Goal: Task Accomplishment & Management: Complete application form

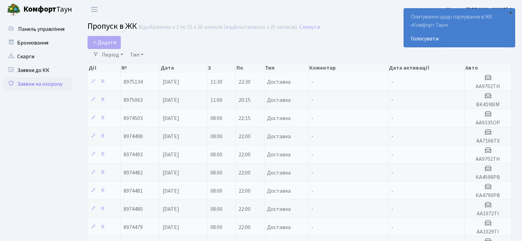
select select "25"
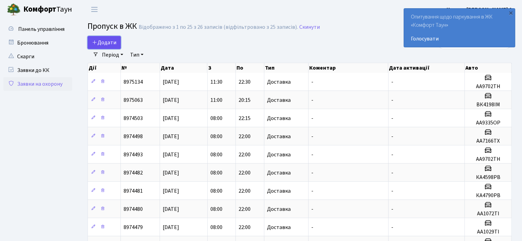
click at [118, 41] on link "Додати" at bounding box center [103, 42] width 33 height 13
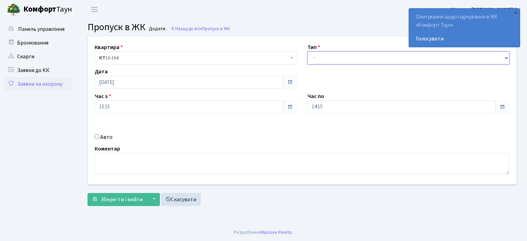
click at [341, 55] on select "- Доставка Таксі Гості Сервіс" at bounding box center [408, 57] width 202 height 13
select select "1"
click at [307, 51] on select "- Доставка Таксі Гості Сервіс" at bounding box center [408, 57] width 202 height 13
click at [317, 108] on input "14:15" at bounding box center [401, 106] width 188 height 13
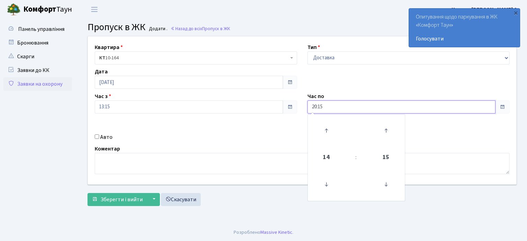
type input "20:15"
click at [97, 134] on div "Авто" at bounding box center [196, 137] width 213 height 8
click at [97, 136] on input "Авто" at bounding box center [97, 136] width 4 height 4
checkbox input "true"
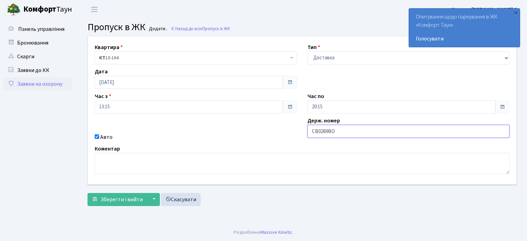
type input "СВ0269ВО"
click at [87, 193] on button "Зберегти і вийти" at bounding box center [117, 199] width 60 height 13
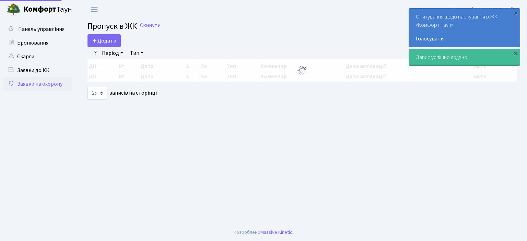
select select "25"
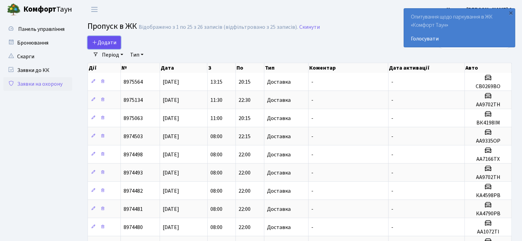
click at [110, 38] on link "Додати" at bounding box center [103, 42] width 33 height 13
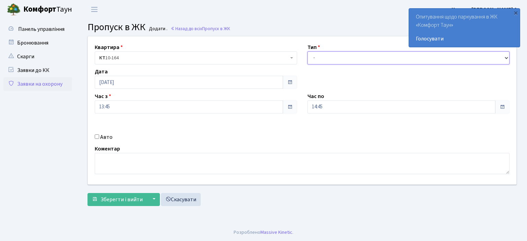
drag, startPoint x: 321, startPoint y: 55, endPoint x: 318, endPoint y: 63, distance: 7.9
click at [321, 55] on select "- Доставка Таксі Гості Сервіс" at bounding box center [408, 57] width 202 height 13
select select "1"
click at [307, 51] on select "- Доставка Таксі Гості Сервіс" at bounding box center [408, 57] width 202 height 13
drag, startPoint x: 96, startPoint y: 135, endPoint x: 141, endPoint y: 143, distance: 45.9
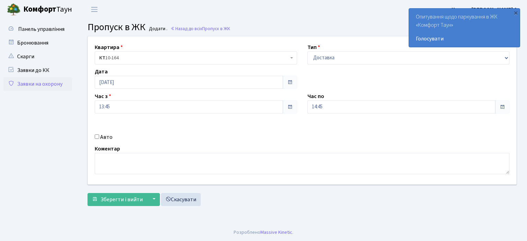
click at [97, 136] on input "Авто" at bounding box center [97, 136] width 4 height 4
checkbox input "true"
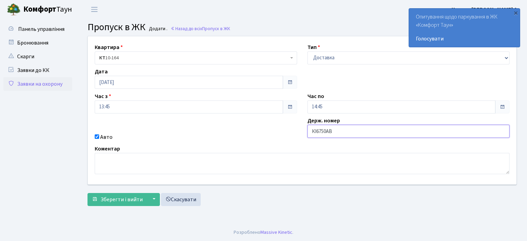
type input "КІ6750АВ"
click at [87, 193] on button "Зберегти і вийти" at bounding box center [117, 199] width 60 height 13
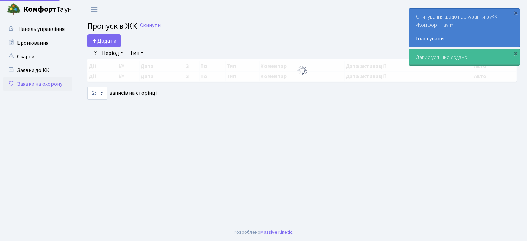
select select "25"
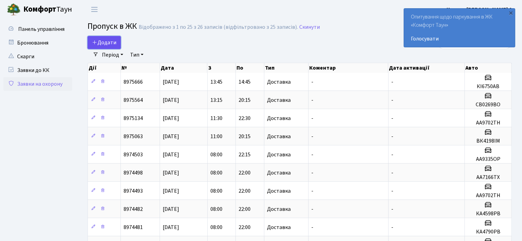
click at [104, 44] on span "Додати" at bounding box center [104, 43] width 24 height 8
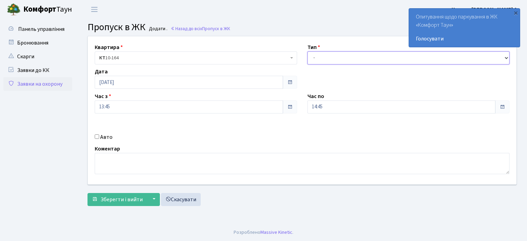
drag, startPoint x: 316, startPoint y: 57, endPoint x: 319, endPoint y: 63, distance: 6.6
click at [316, 57] on select "- Доставка Таксі Гості Сервіс" at bounding box center [408, 57] width 202 height 13
select select "1"
click at [307, 51] on select "- Доставка Таксі Гості Сервіс" at bounding box center [408, 57] width 202 height 13
click at [97, 136] on input "Авто" at bounding box center [97, 136] width 4 height 4
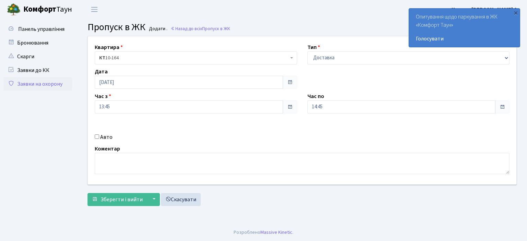
checkbox input "true"
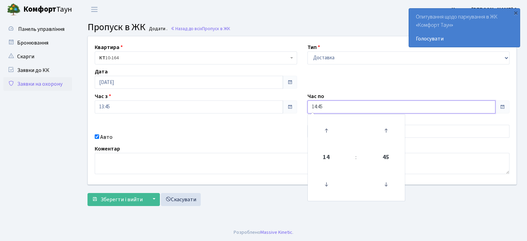
drag, startPoint x: 315, startPoint y: 105, endPoint x: 318, endPoint y: 108, distance: 4.1
click at [316, 104] on input "14:45" at bounding box center [401, 106] width 188 height 13
type input "20:45"
click at [226, 136] on div "Авто" at bounding box center [196, 137] width 213 height 8
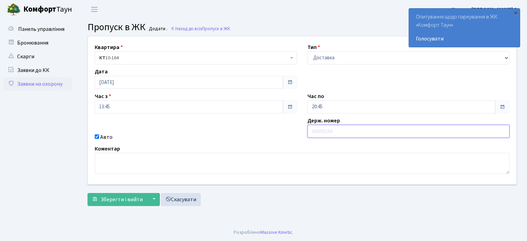
click at [328, 132] on input "text" at bounding box center [408, 131] width 202 height 13
type input "АІ1550РС"
click at [87, 193] on button "Зберегти і вийти" at bounding box center [117, 199] width 60 height 13
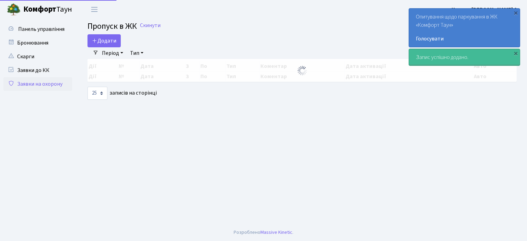
select select "25"
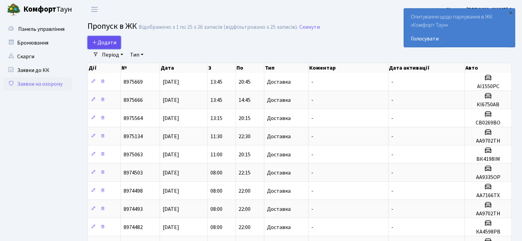
click at [97, 39] on icon at bounding box center [94, 41] width 5 height 5
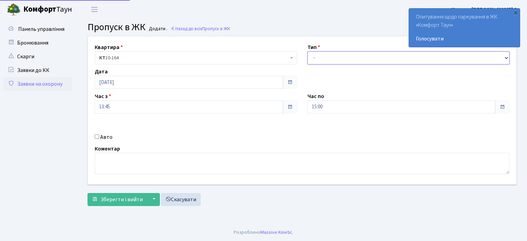
click at [317, 64] on select "- Доставка Таксі Гості Сервіс" at bounding box center [408, 57] width 202 height 13
select select "1"
click at [307, 51] on select "- Доставка Таксі Гості Сервіс" at bounding box center [408, 57] width 202 height 13
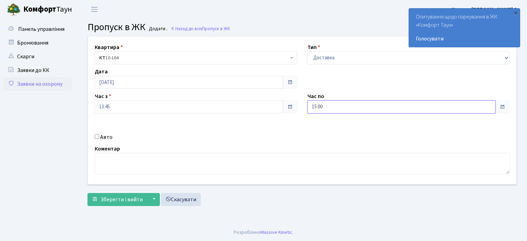
click at [318, 106] on input "15:00" at bounding box center [401, 106] width 188 height 13
click at [317, 110] on input "15:00" at bounding box center [401, 106] width 188 height 13
click at [316, 108] on input "15:00" at bounding box center [401, 106] width 188 height 13
type input "20:00"
click at [97, 136] on input "Авто" at bounding box center [97, 136] width 4 height 4
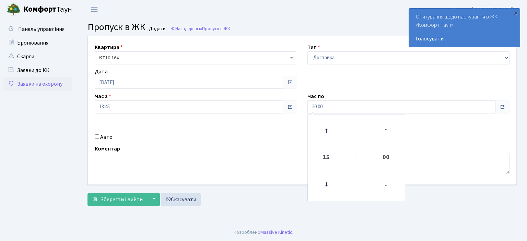
checkbox input "true"
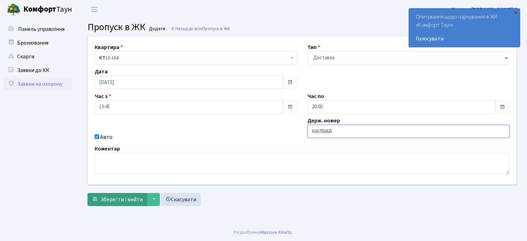
type input "КІ6760АВ"
click at [129, 195] on button "Зберегти і вийти" at bounding box center [117, 199] width 60 height 13
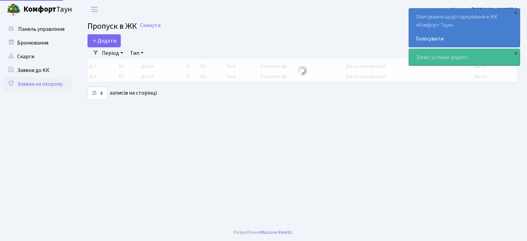
select select "25"
